Goal: Information Seeking & Learning: Learn about a topic

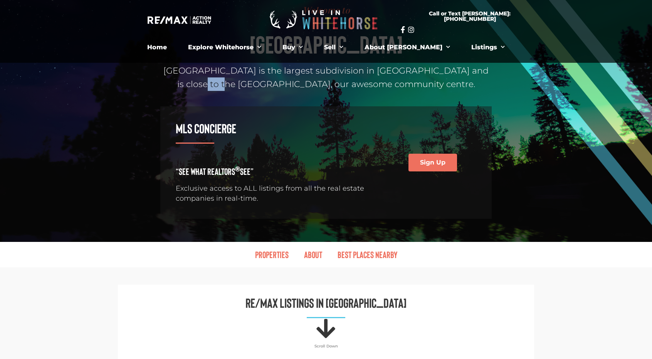
drag, startPoint x: 227, startPoint y: 85, endPoint x: 254, endPoint y: 85, distance: 26.6
click at [254, 85] on p "Copper Ridge is the largest subdivision in Whitehorse and is close to the Canad…" at bounding box center [325, 77] width 331 height 27
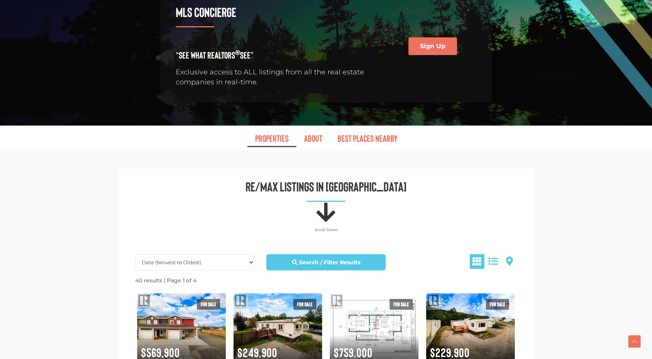
scroll to position [220, 0]
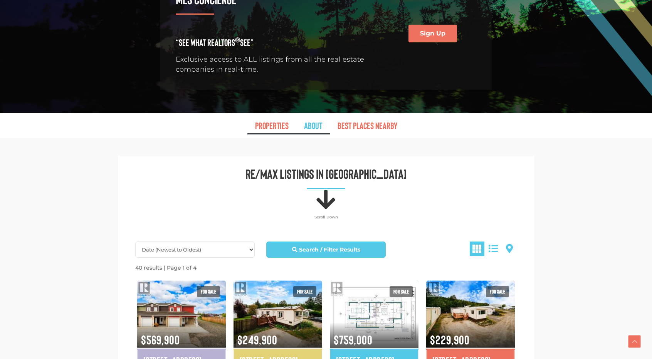
click at [309, 127] on link "About" at bounding box center [313, 126] width 34 height 18
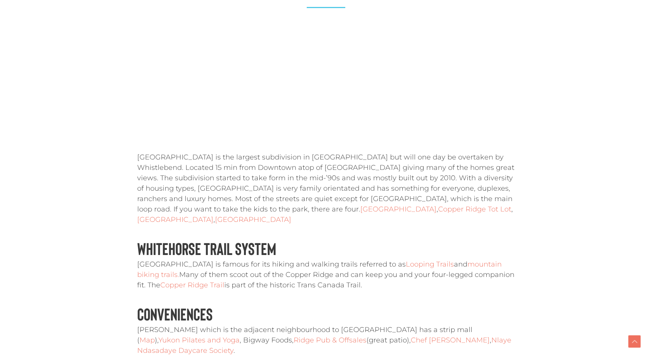
scroll to position [1169, 0]
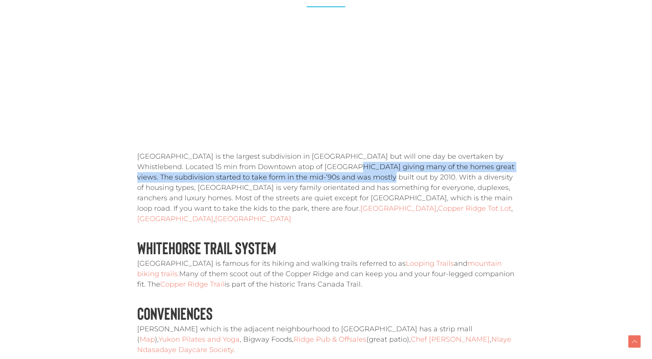
drag, startPoint x: 309, startPoint y: 127, endPoint x: 330, endPoint y: 139, distance: 24.8
click at [330, 151] on p "Copper Ridge is the largest subdivision in Whitehorse but will one day be overt…" at bounding box center [325, 187] width 377 height 73
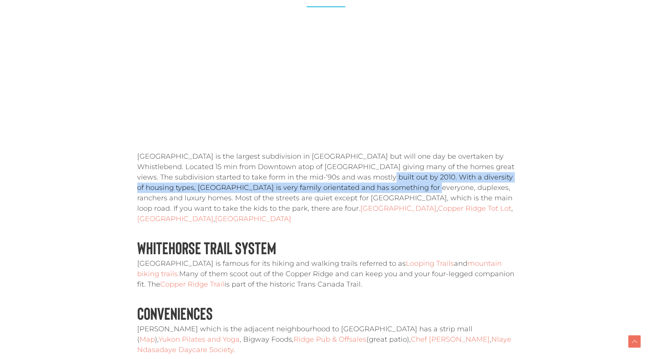
drag, startPoint x: 330, startPoint y: 139, endPoint x: 363, endPoint y: 144, distance: 33.1
click at [363, 151] on p "Copper Ridge is the largest subdivision in Whitehorse but will one day be overt…" at bounding box center [325, 187] width 377 height 73
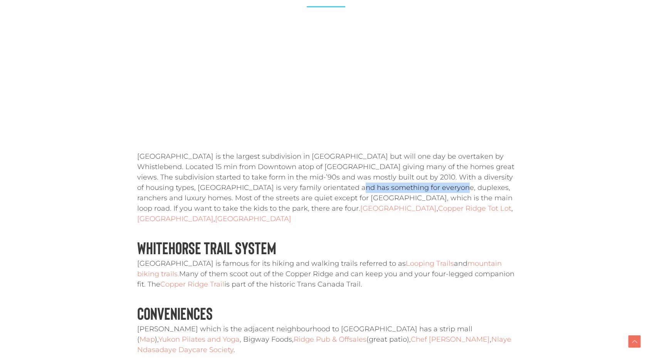
drag, startPoint x: 363, startPoint y: 144, endPoint x: 305, endPoint y: 151, distance: 58.2
click at [305, 151] on p "Copper Ridge is the largest subdivision in Whitehorse but will one day be overt…" at bounding box center [325, 187] width 377 height 73
drag, startPoint x: 305, startPoint y: 151, endPoint x: 415, endPoint y: 154, distance: 109.4
click at [415, 154] on p "Copper Ridge is the largest subdivision in Whitehorse but will one day be overt…" at bounding box center [325, 187] width 377 height 73
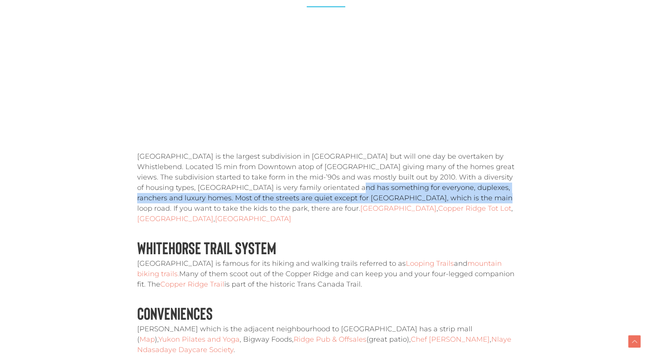
click at [415, 154] on p "Copper Ridge is the largest subdivision in Whitehorse but will one day be overt…" at bounding box center [325, 187] width 377 height 73
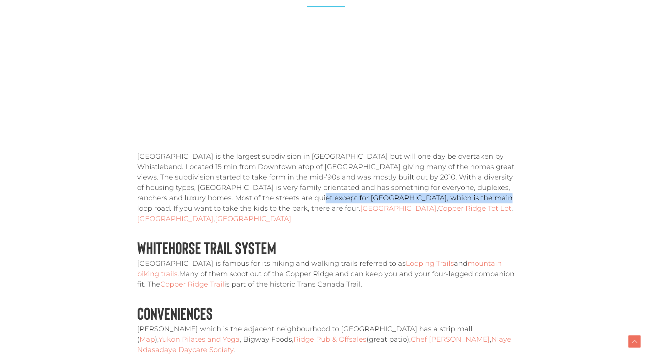
drag, startPoint x: 415, startPoint y: 154, endPoint x: 265, endPoint y: 154, distance: 149.4
click at [265, 154] on p "Copper Ridge is the largest subdivision in Whitehorse but will one day be overt…" at bounding box center [325, 187] width 377 height 73
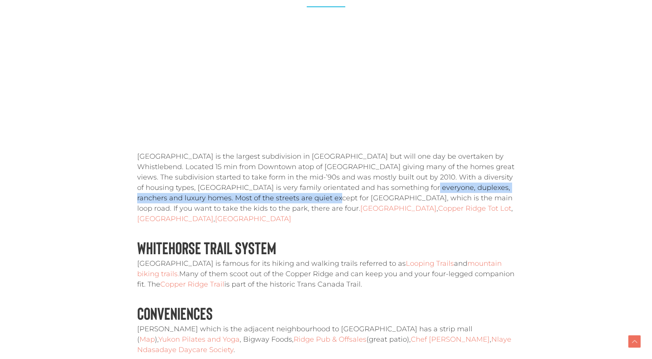
drag, startPoint x: 265, startPoint y: 154, endPoint x: 362, endPoint y: 151, distance: 96.7
click at [362, 151] on p "Copper Ridge is the largest subdivision in Whitehorse but will one day be overt…" at bounding box center [325, 187] width 377 height 73
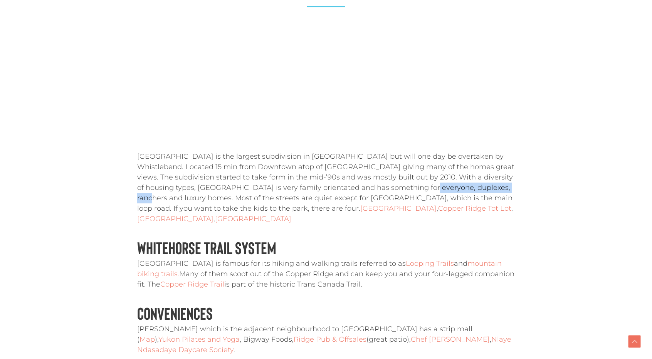
drag, startPoint x: 362, startPoint y: 151, endPoint x: 431, endPoint y: 151, distance: 69.3
click at [431, 151] on p "Copper Ridge is the largest subdivision in Whitehorse but will one day be overt…" at bounding box center [325, 187] width 377 height 73
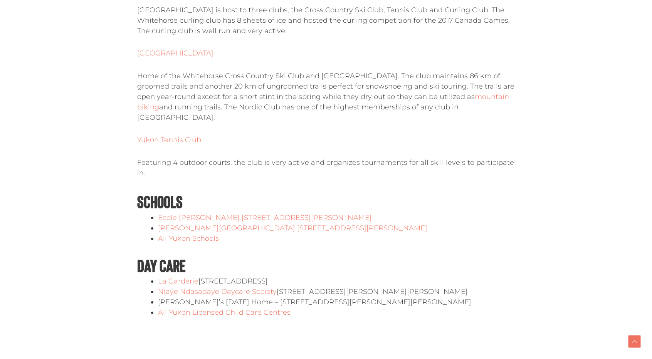
scroll to position [1985, 0]
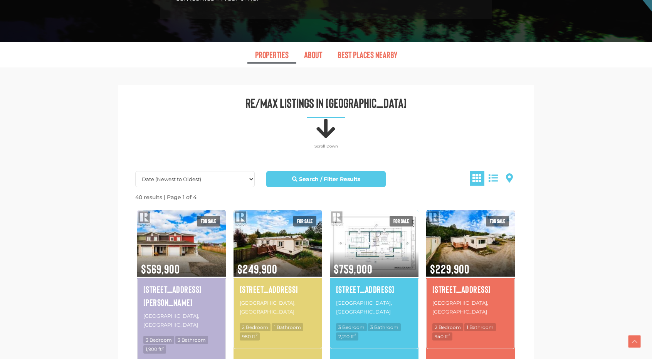
scroll to position [302, 0]
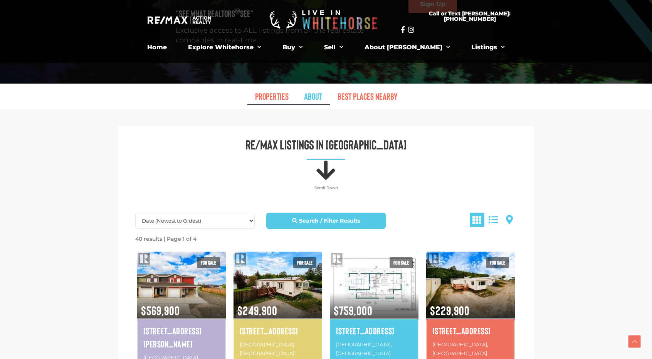
click at [312, 91] on link "About" at bounding box center [313, 96] width 34 height 18
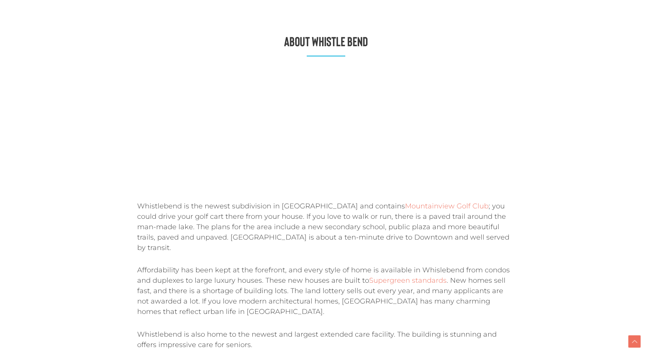
scroll to position [1133, 0]
drag, startPoint x: 205, startPoint y: 176, endPoint x: 268, endPoint y: 174, distance: 63.2
click at [268, 201] on p "Whistlebend is the newest subdivision in [GEOGRAPHIC_DATA] and contains [GEOGRA…" at bounding box center [325, 227] width 377 height 52
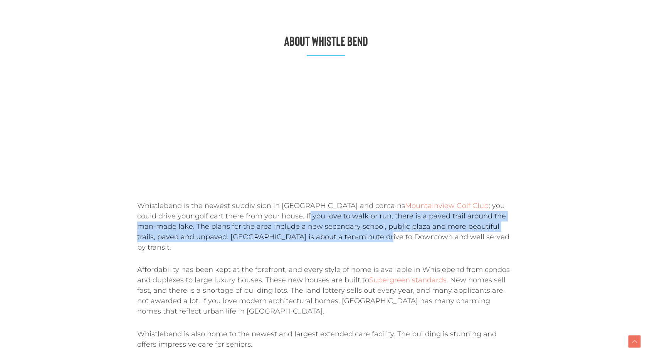
drag, startPoint x: 268, startPoint y: 174, endPoint x: 314, endPoint y: 193, distance: 49.8
click at [314, 201] on p "Whistlebend is the newest subdivision in [GEOGRAPHIC_DATA] and contains [GEOGRA…" at bounding box center [325, 227] width 377 height 52
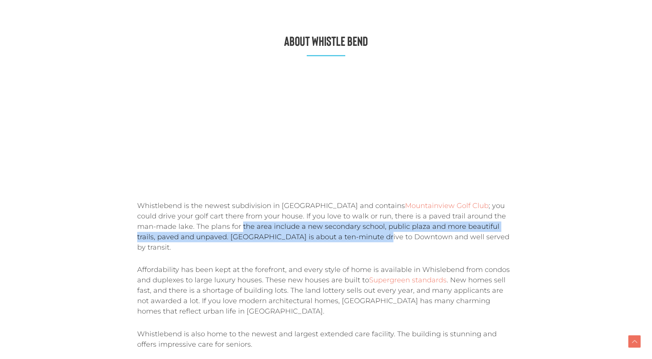
drag, startPoint x: 314, startPoint y: 193, endPoint x: 201, endPoint y: 187, distance: 113.8
click at [201, 201] on p "Whistlebend is the newest subdivision in [GEOGRAPHIC_DATA] and contains [GEOGRA…" at bounding box center [325, 227] width 377 height 52
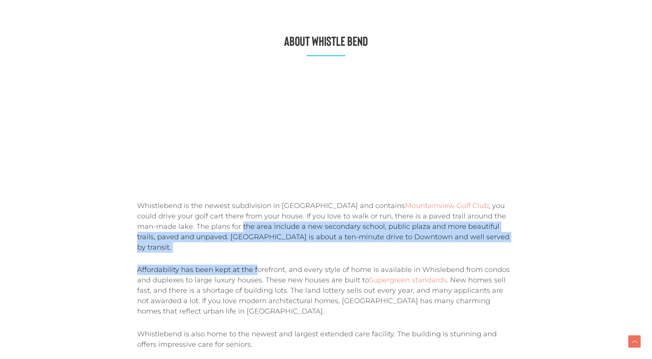
drag, startPoint x: 201, startPoint y: 187, endPoint x: 253, endPoint y: 215, distance: 59.6
click at [253, 215] on div "Whistlebend is the newest subdivision in [GEOGRAPHIC_DATA] and contains [GEOGRA…" at bounding box center [325, 207] width 377 height 286
click at [253, 265] on p "Affordability has been kept at the forefront, and every style of home is availa…" at bounding box center [325, 291] width 377 height 52
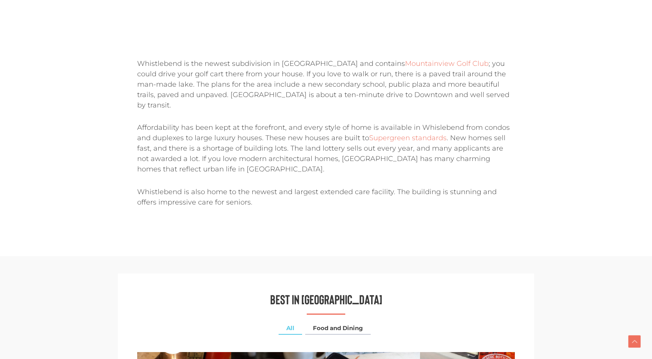
scroll to position [1314, 0]
